Goal: Task Accomplishment & Management: Manage account settings

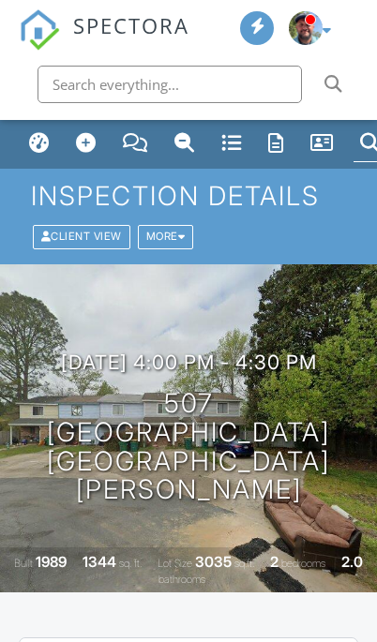
click at [186, 232] on div at bounding box center [181, 237] width 7 height 10
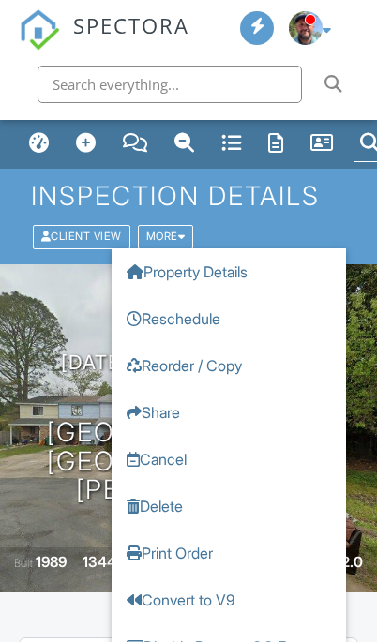
click at [58, 334] on div "08/27/2025 4:00 pm - 4:30 pm 507 China's Cove Fort Walton Beach, FL 32547 Built…" at bounding box center [188, 428] width 377 height 328
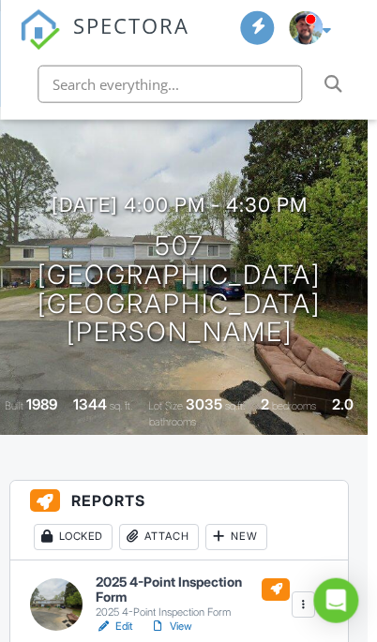
scroll to position [158, 9]
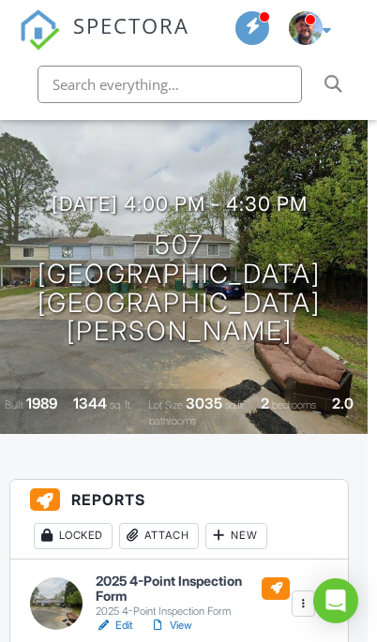
click at [0, 0] on div at bounding box center [0, 0] width 0 height 0
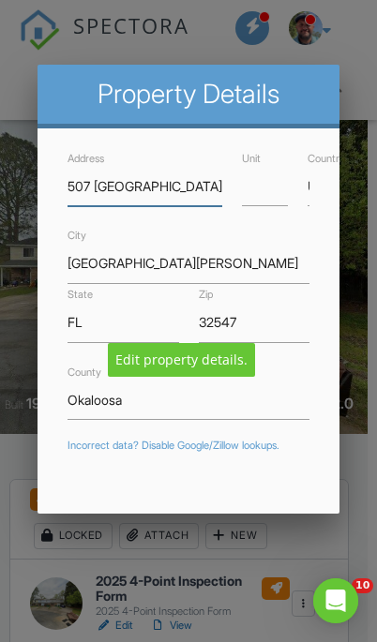
scroll to position [0, 0]
click at [193, 193] on input "507 [GEOGRAPHIC_DATA]" at bounding box center [144, 186] width 155 height 40
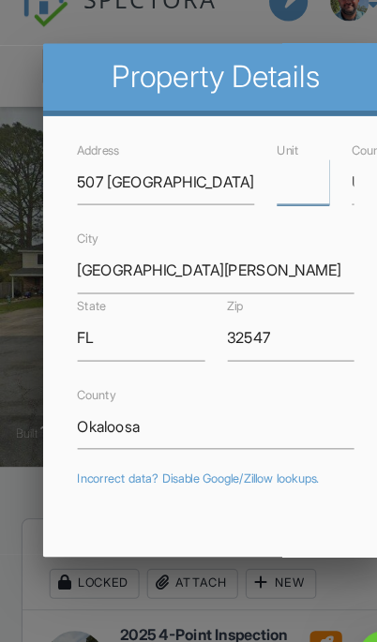
click at [262, 166] on input "Unit" at bounding box center [265, 186] width 46 height 40
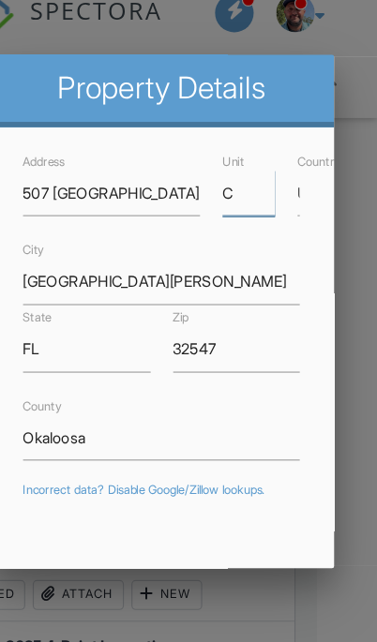
type input "C"
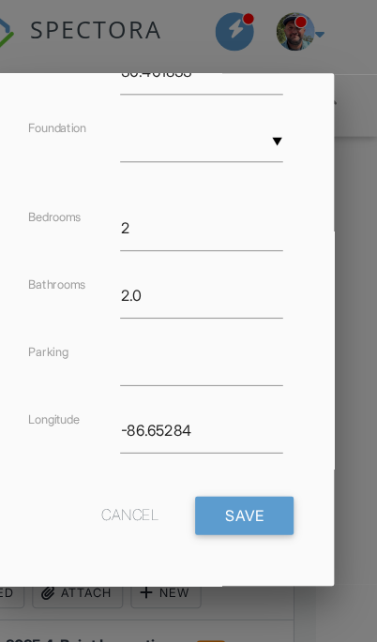
scroll to position [695, 7]
click at [224, 448] on input "Save" at bounding box center [260, 453] width 86 height 34
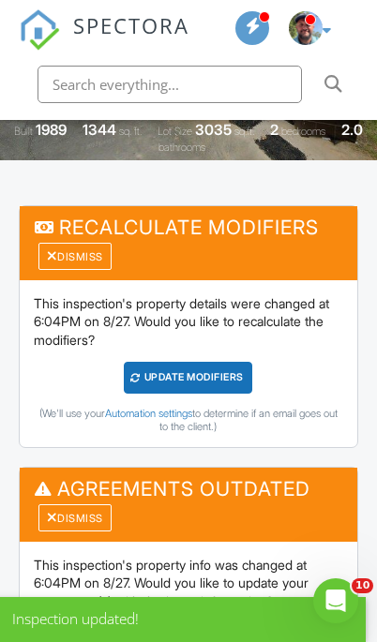
click at [211, 366] on div "UPDATE Modifiers" at bounding box center [188, 377] width 128 height 31
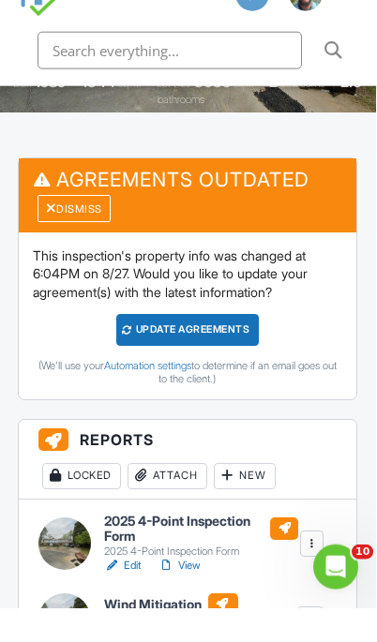
scroll to position [446, 1]
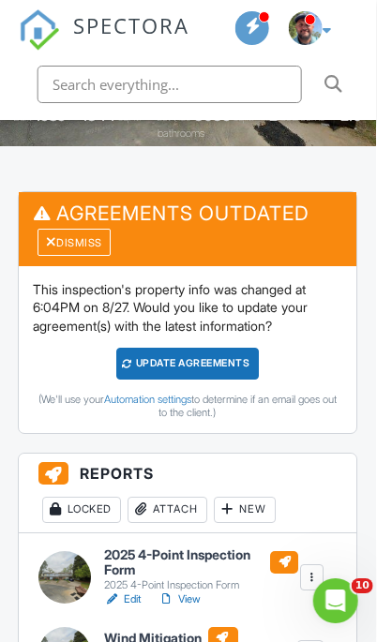
click at [202, 356] on div "Update Agreements" at bounding box center [187, 363] width 143 height 31
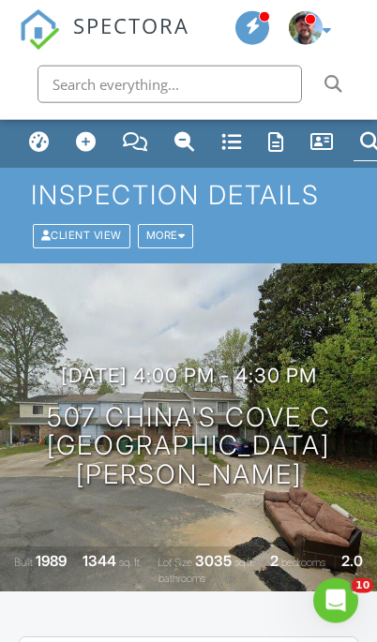
scroll to position [23, 0]
